Goal: Use online tool/utility

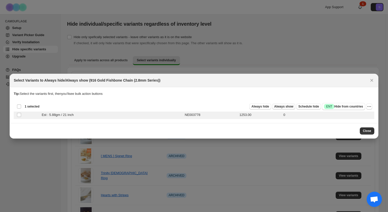
click at [279, 106] on span "Always show" at bounding box center [283, 106] width 19 height 4
click at [284, 107] on span "Always show" at bounding box center [283, 106] width 19 height 4
